Goal: Transaction & Acquisition: Purchase product/service

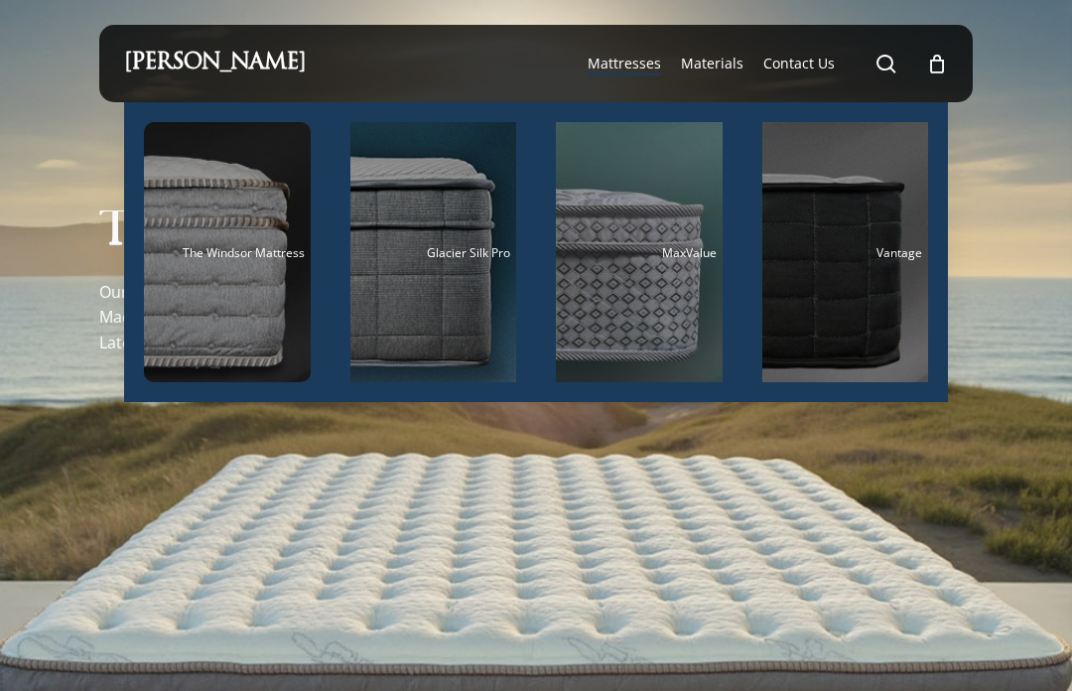
click at [234, 276] on div "Main Menu" at bounding box center [227, 252] width 167 height 260
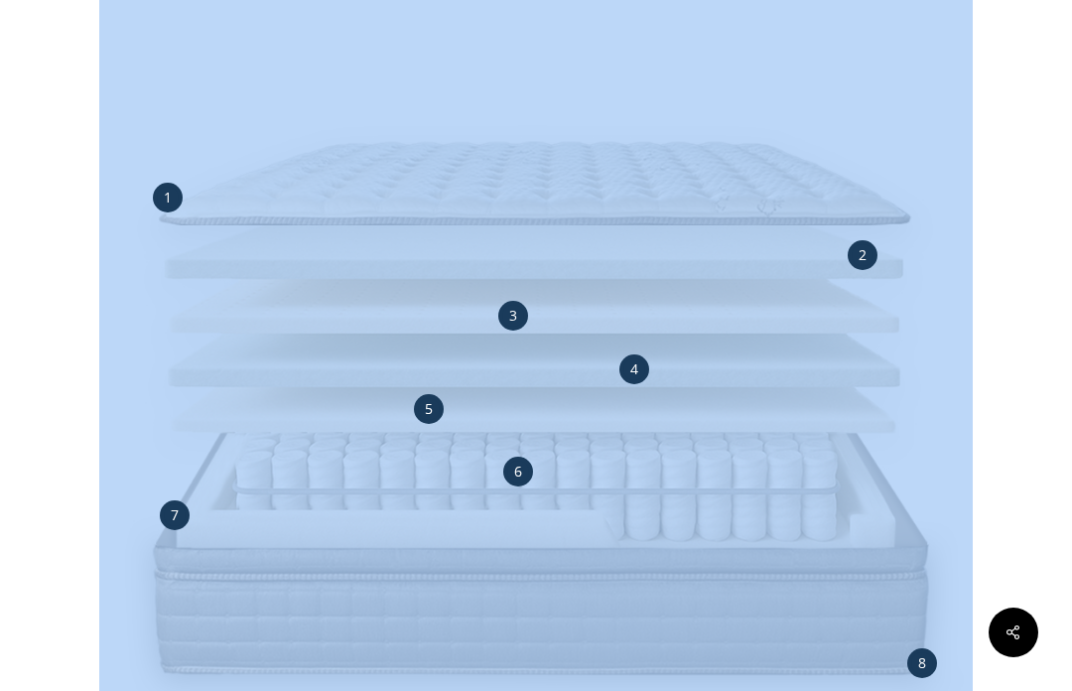
scroll to position [1907, 0]
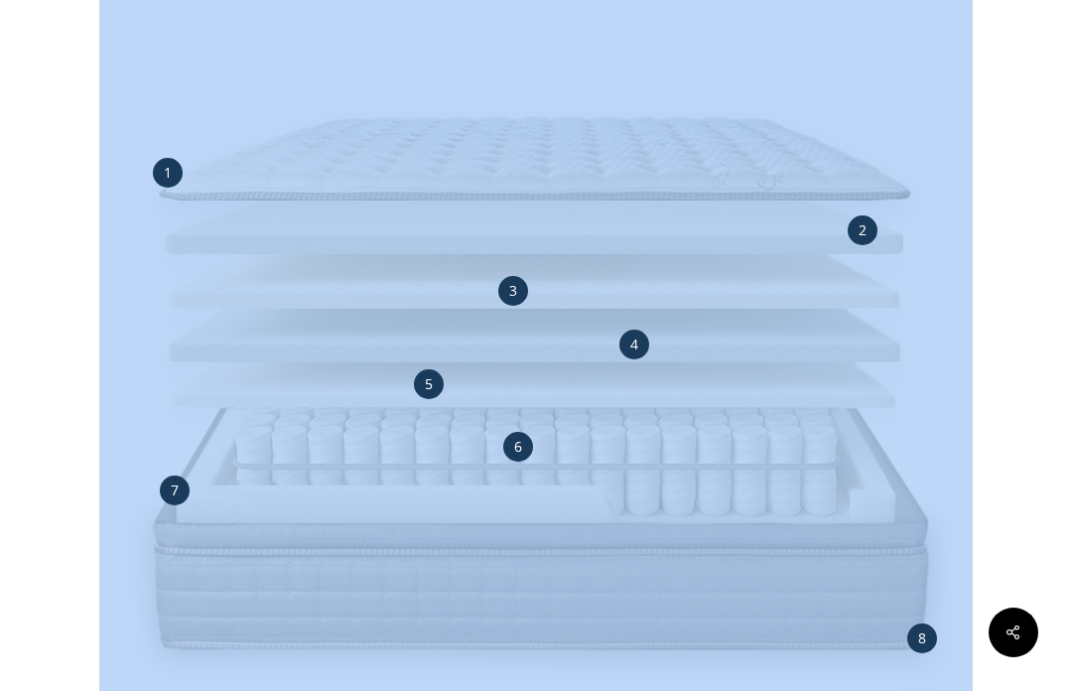
click at [59, 417] on div at bounding box center [536, 357] width 1074 height 1272
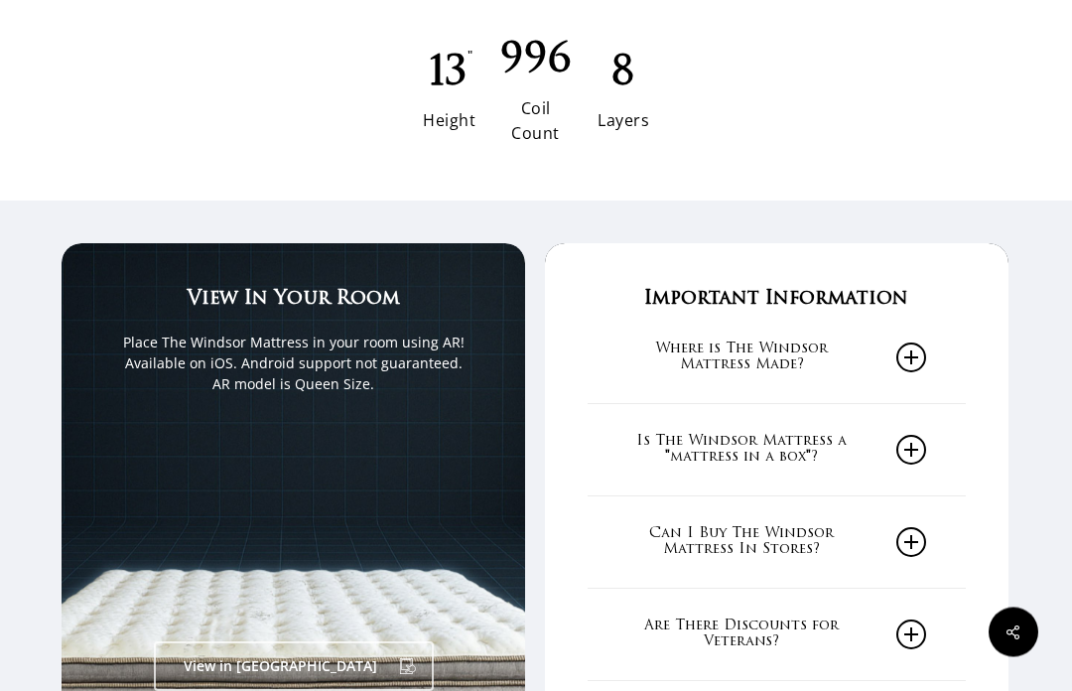
scroll to position [2712, 1]
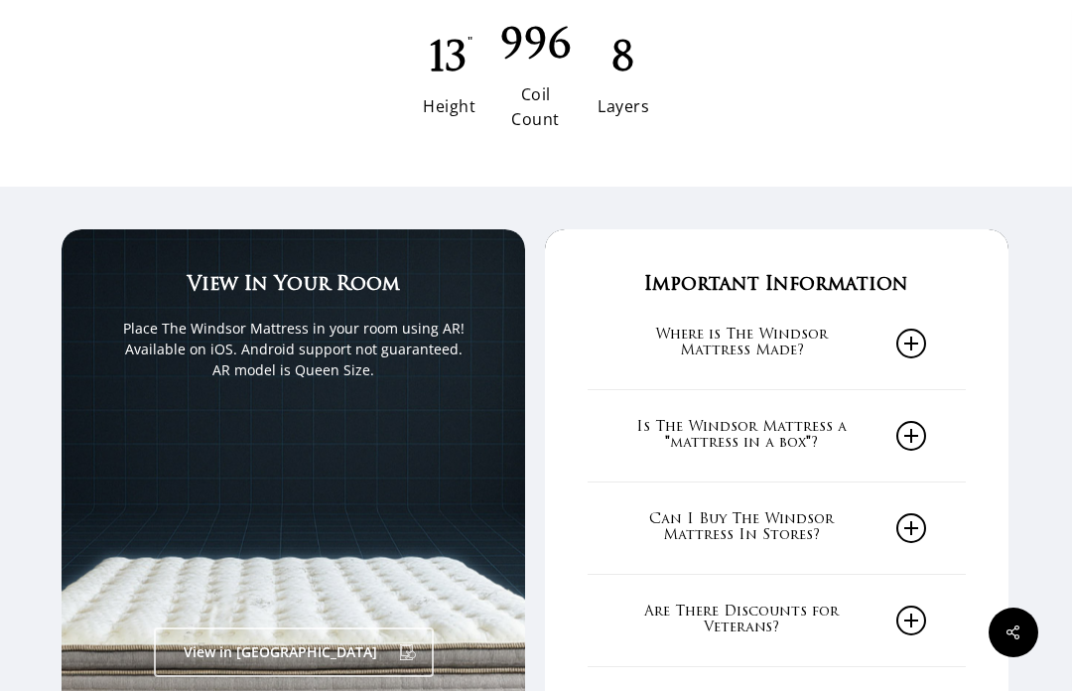
click at [116, 409] on div at bounding box center [293, 504] width 378 height 208
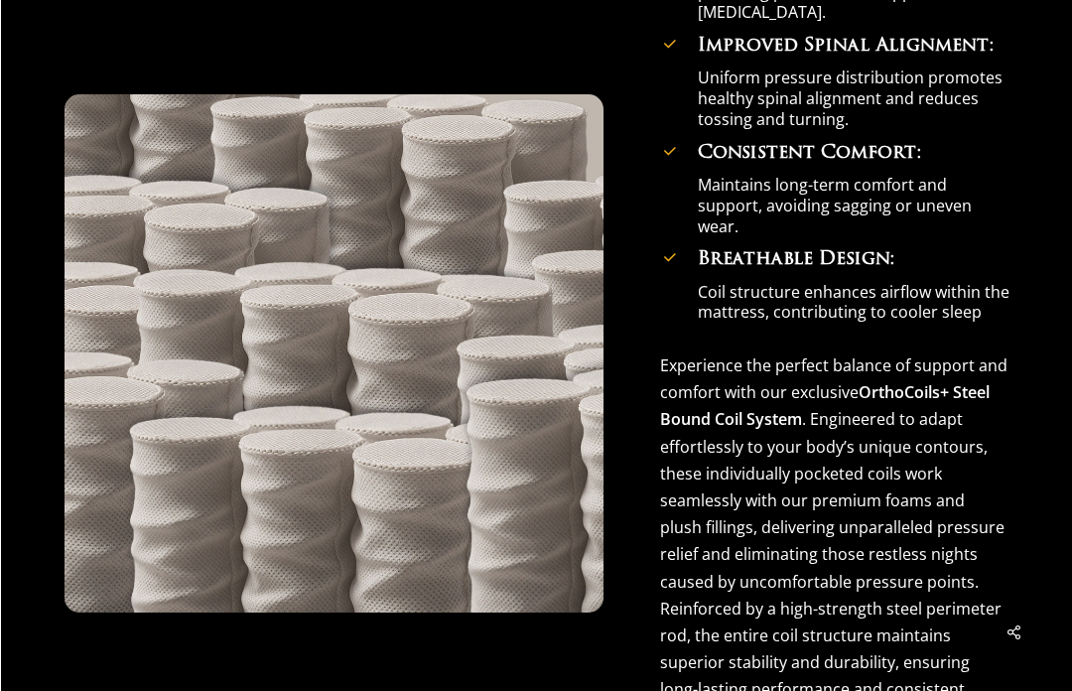
scroll to position [6705, 0]
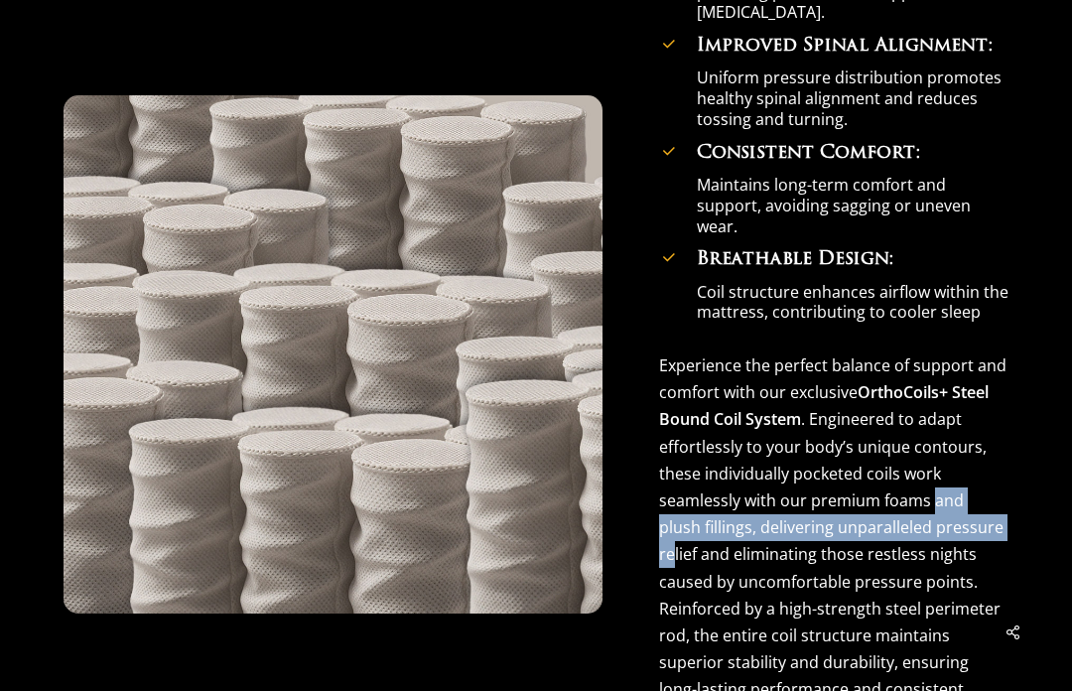
click at [917, 605] on p "Experience the perfect balance of support and comfort with our exclusive OrthoC…" at bounding box center [833, 541] width 349 height 378
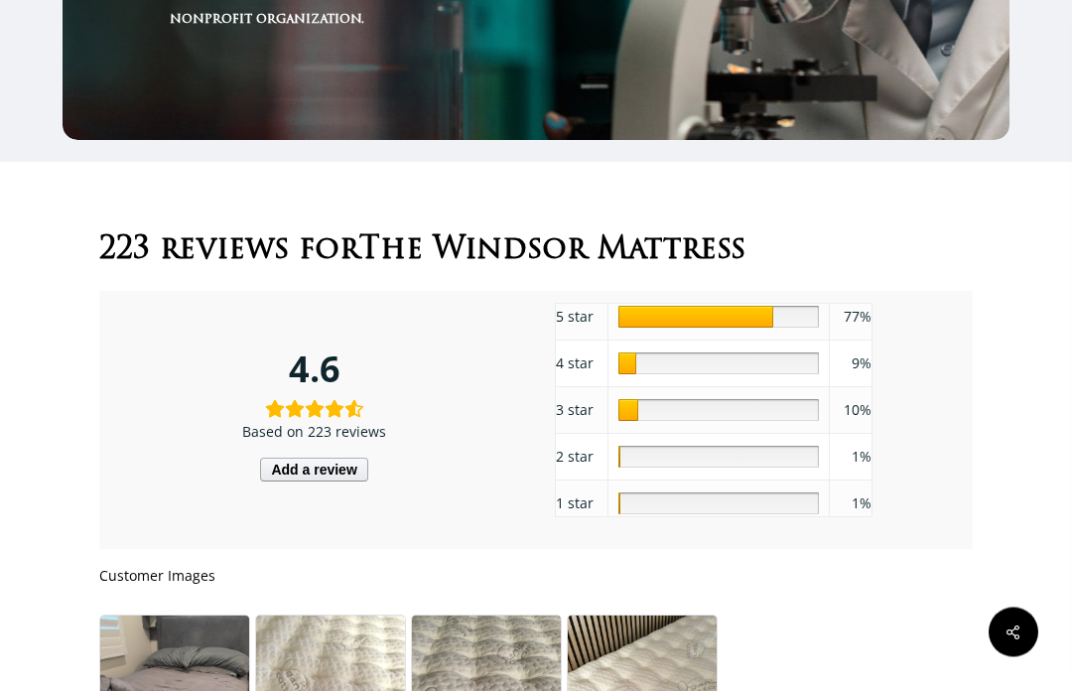
scroll to position [9122, 0]
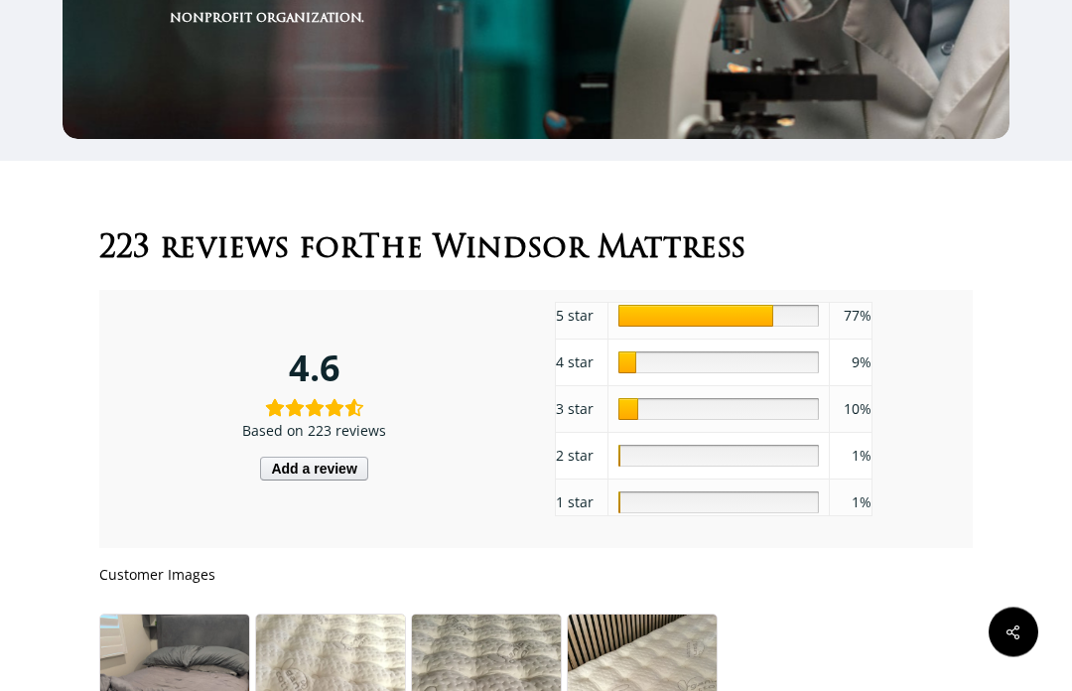
click at [935, 515] on div "5 star 77 77% 4 star 9 9% 3 star 10 10% 2 star 1 1% 1 star 1 1%" at bounding box center [758, 420] width 426 height 254
click at [937, 514] on div "5 star 77 77% 4 star 9 9% 3 star 10 10% 2 star 1 1% 1 star 1 1%" at bounding box center [758, 420] width 426 height 254
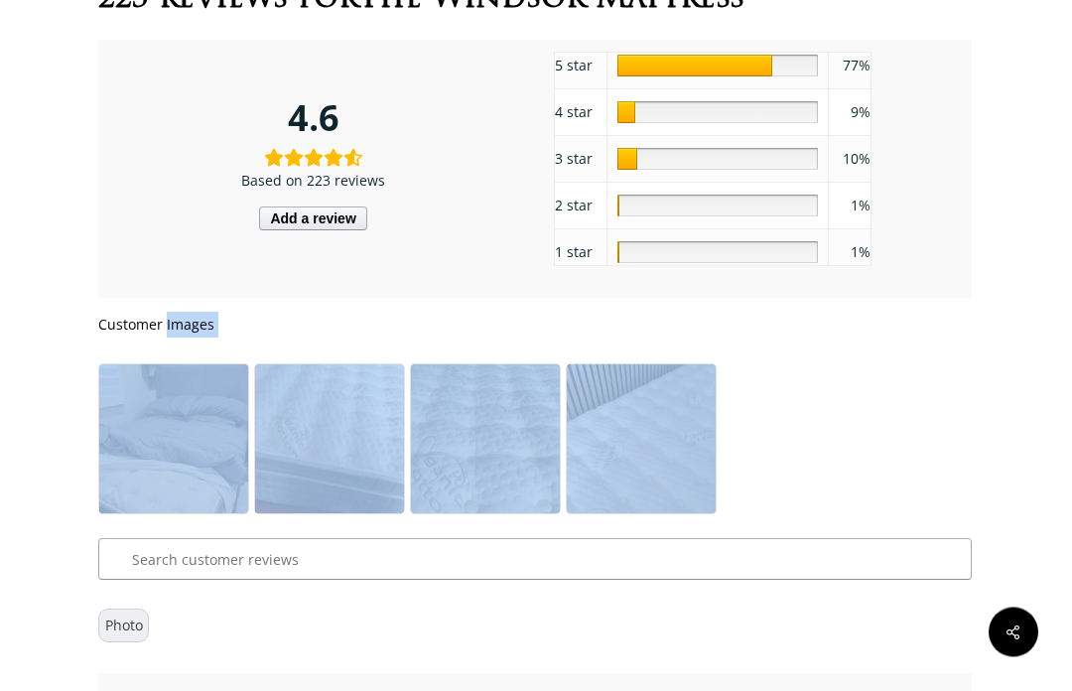
scroll to position [9373, 1]
click at [940, 514] on div at bounding box center [535, 438] width 874 height 151
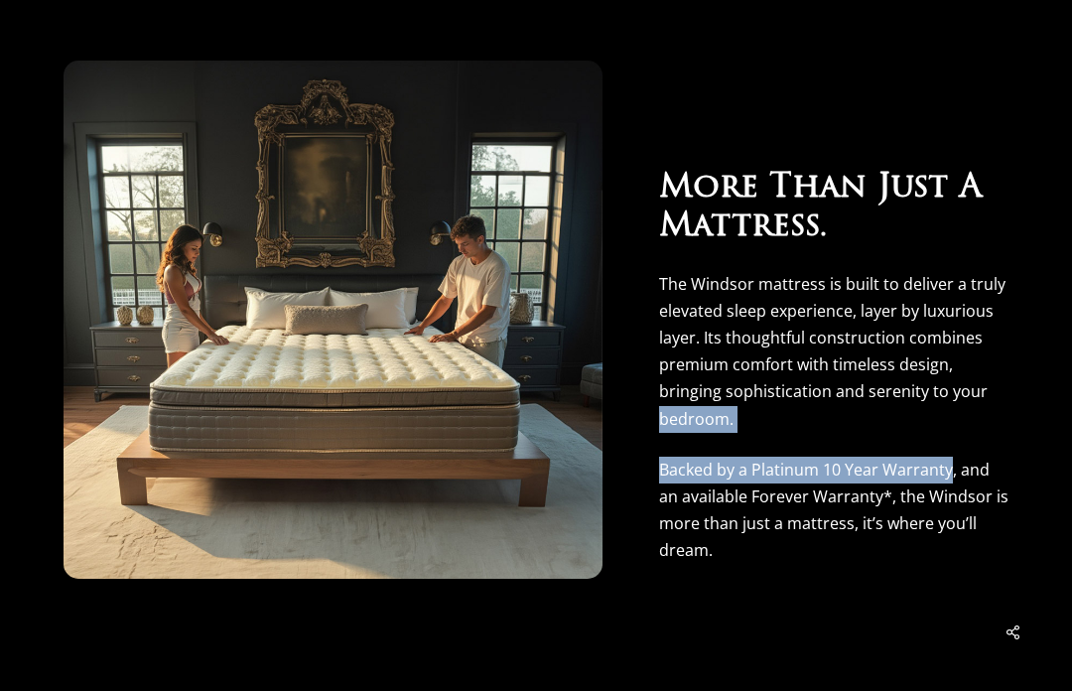
scroll to position [7596, 0]
